Goal: Information Seeking & Learning: Learn about a topic

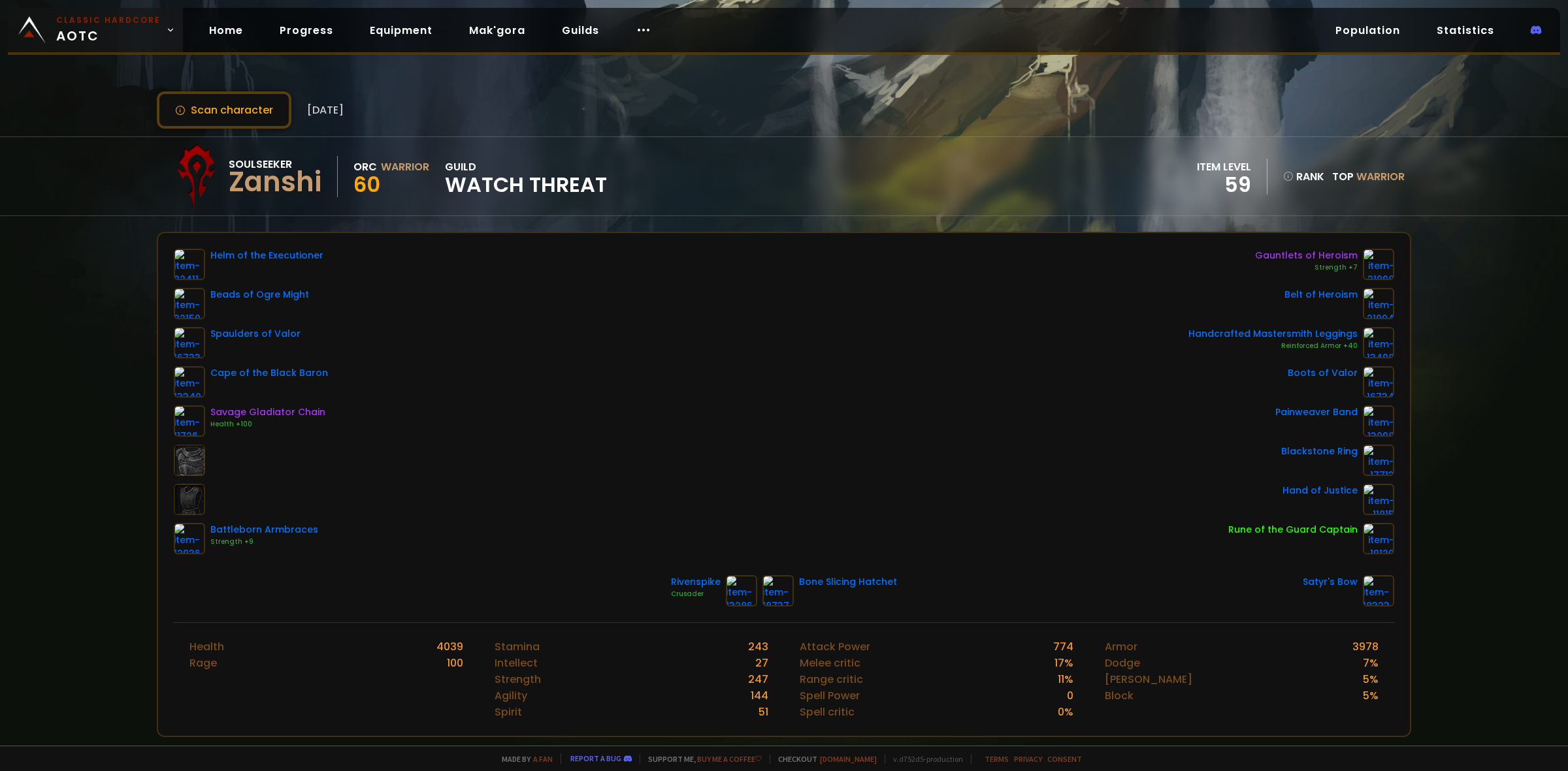
click at [130, 34] on span "Classic Hardcore AOTC" at bounding box center [108, 30] width 105 height 32
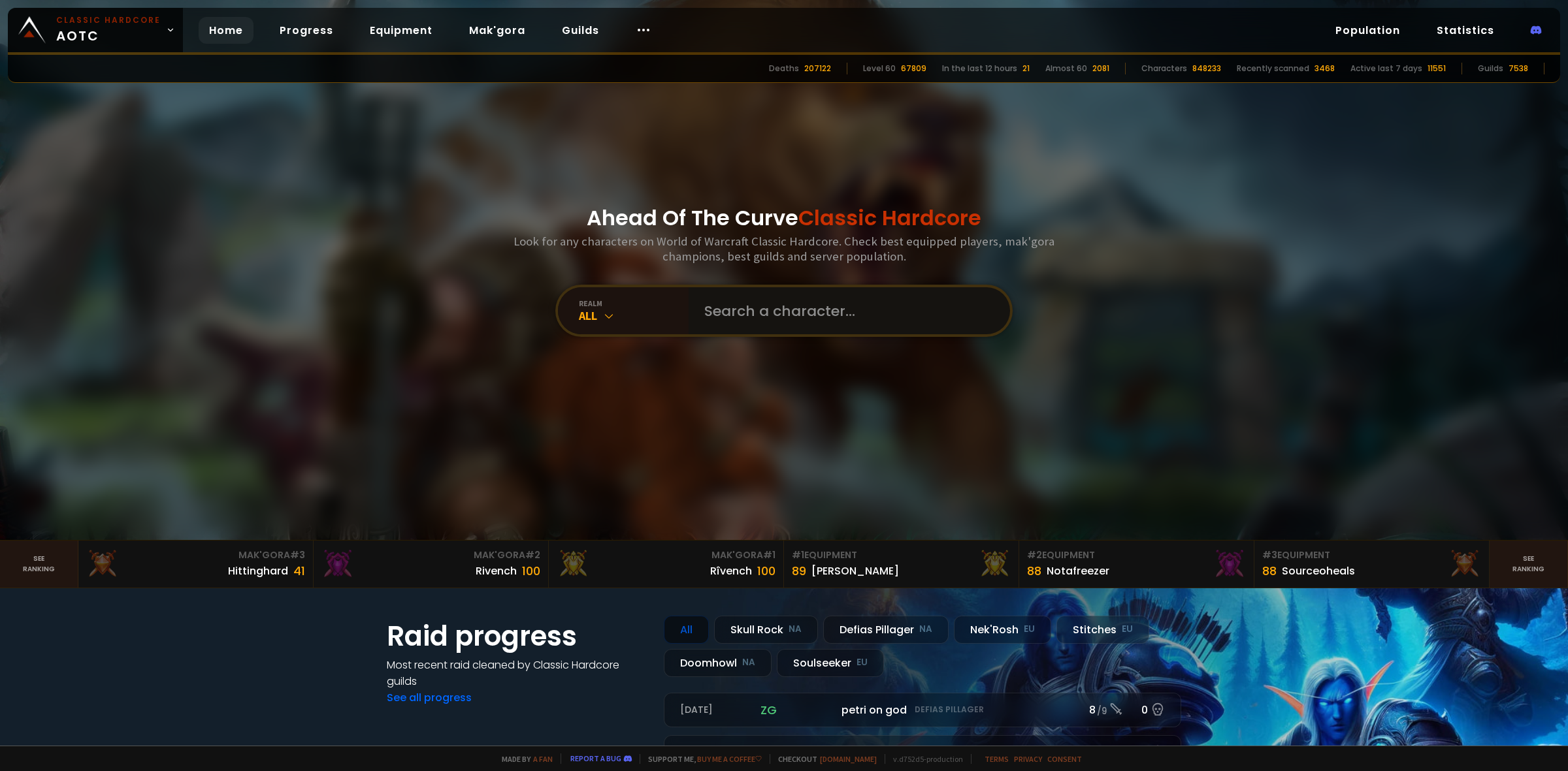
click at [718, 308] on input "text" at bounding box center [845, 311] width 298 height 47
type input "argurt"
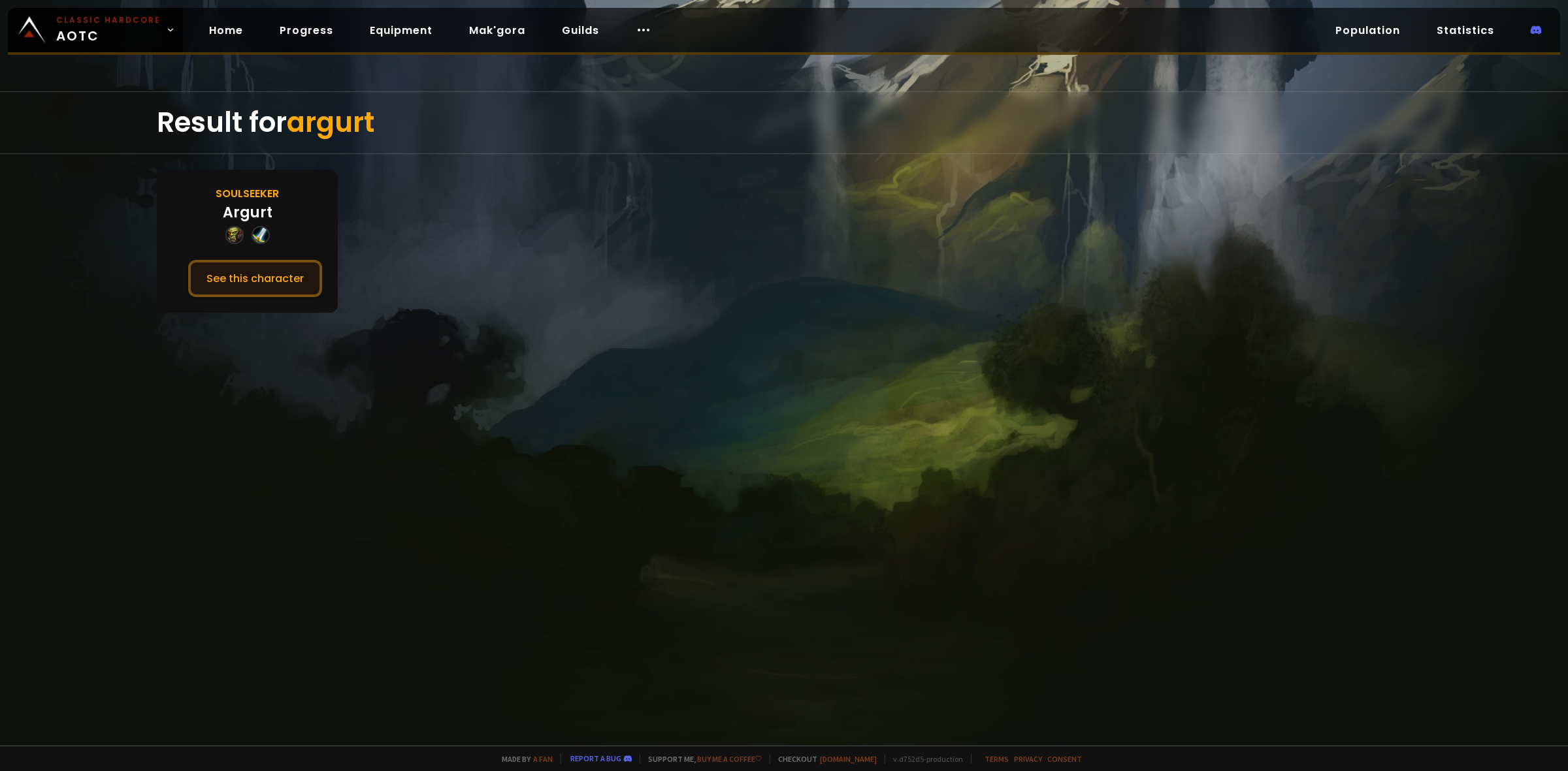
click at [262, 271] on button "See this character" at bounding box center [255, 279] width 134 height 37
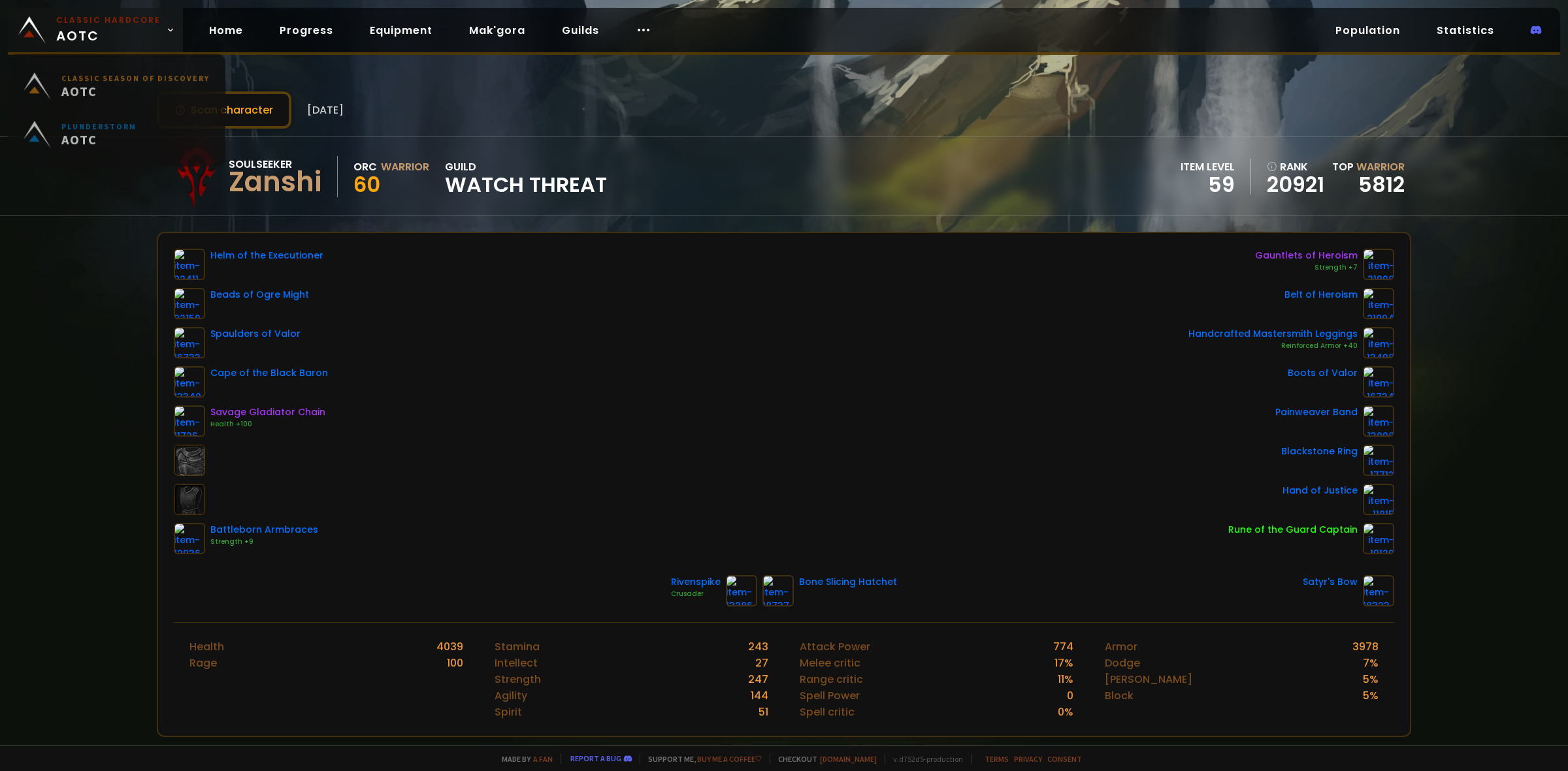
click at [119, 37] on span "Classic Hardcore AOTC" at bounding box center [108, 30] width 105 height 32
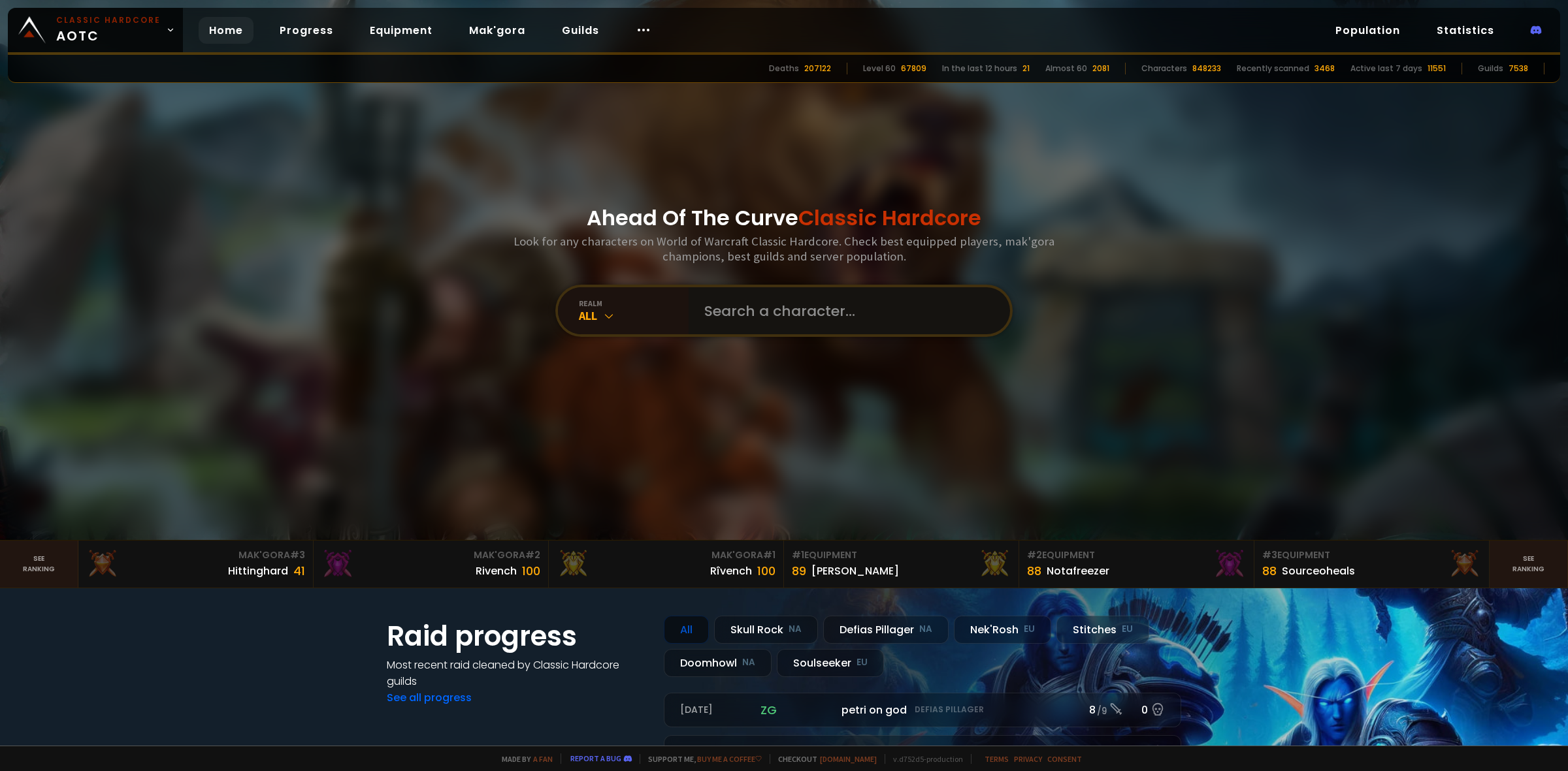
click at [731, 309] on input "text" at bounding box center [845, 311] width 298 height 47
paste input "Qunem"
type input "Qunem"
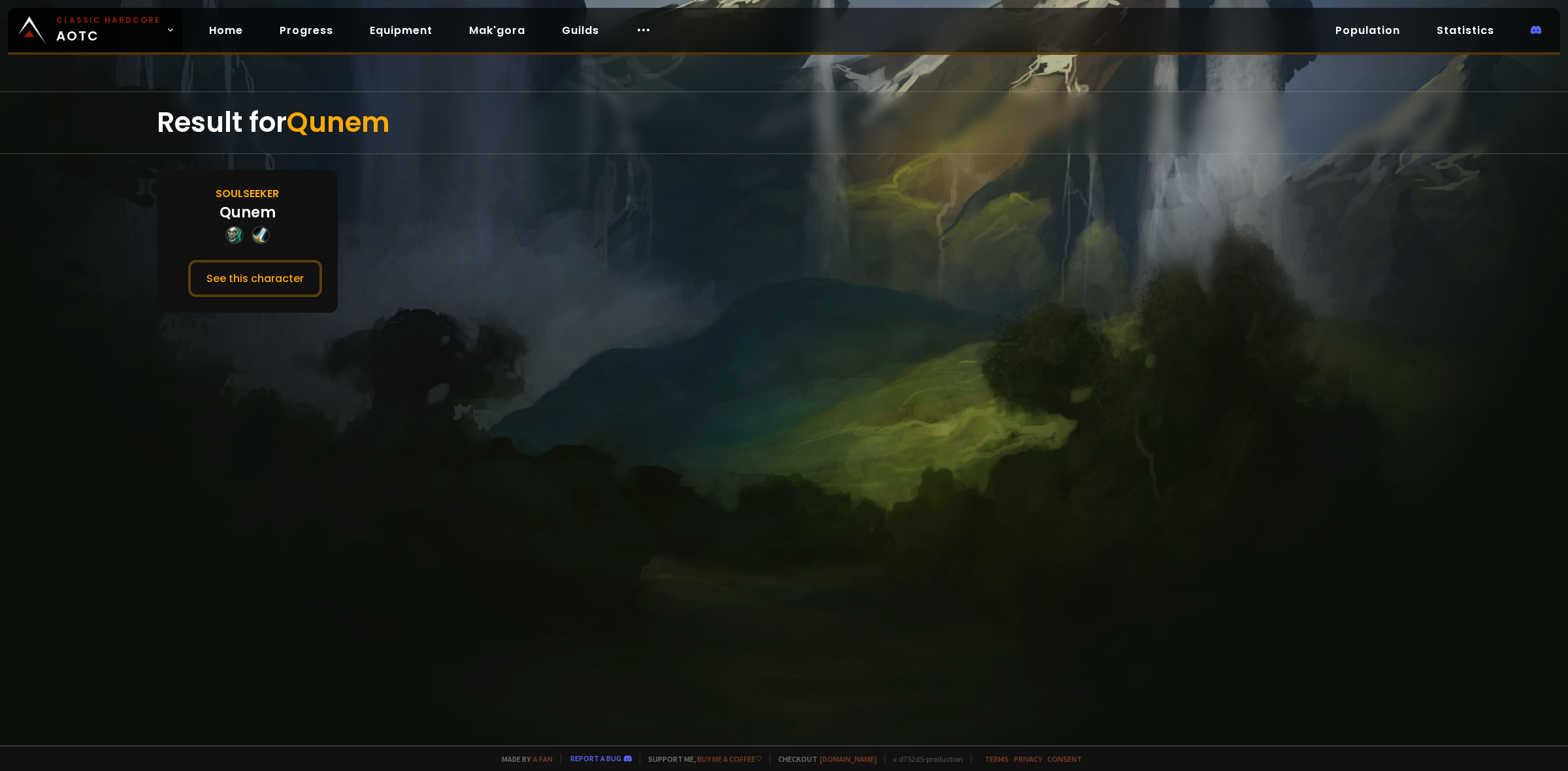
click at [247, 252] on div "Soulseeker Qunem See this character" at bounding box center [247, 241] width 181 height 143
click at [255, 266] on button "See this character" at bounding box center [255, 279] width 134 height 37
